Goal: Navigation & Orientation: Find specific page/section

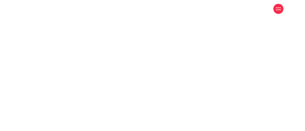
click at [48, 8] on icon at bounding box center [46, 9] width 3 height 4
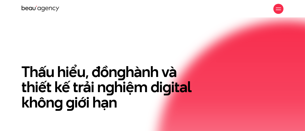
click at [282, 7] on div at bounding box center [278, 9] width 10 height 10
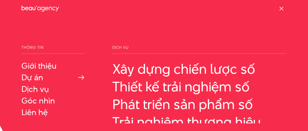
click at [39, 79] on link "Dự án" at bounding box center [52, 77] width 63 height 9
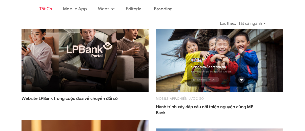
scroll to position [126, 0]
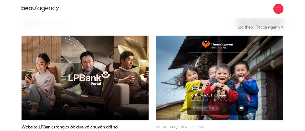
drag, startPoint x: 89, startPoint y: 76, endPoint x: 123, endPoint y: 16, distance: 68.5
click at [123, 16] on div "Giới thiệu Dự án Dịch vụ Góc nhìn Liên hệ" at bounding box center [152, 9] width 262 height 18
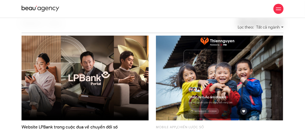
click at [214, 67] on img at bounding box center [219, 78] width 140 height 94
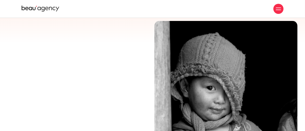
scroll to position [1820, 0]
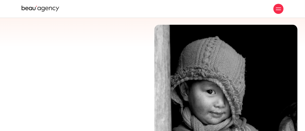
click at [35, 10] on icon at bounding box center [40, 9] width 38 height 8
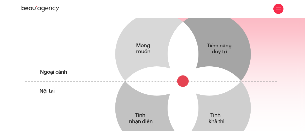
scroll to position [177, 0]
